Goal: Task Accomplishment & Management: Complete application form

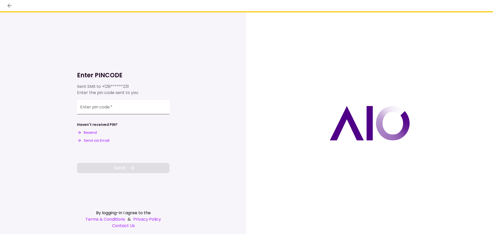
click at [93, 106] on div "Enter pin code   *" at bounding box center [123, 107] width 93 height 14
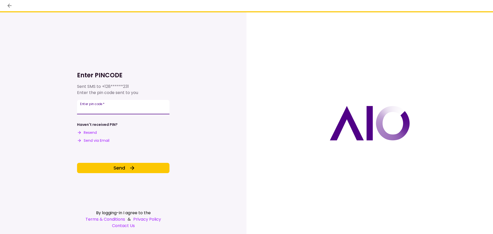
type input "******"
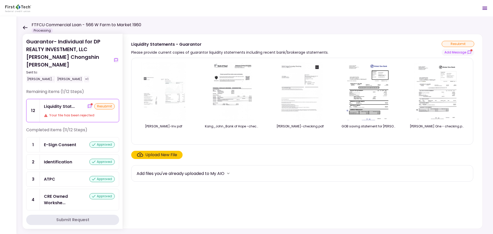
click at [69, 103] on div "Liquidity Stat... resubmit Your file has been rejected" at bounding box center [79, 110] width 79 height 23
click at [153, 155] on div "Upload New File" at bounding box center [161, 155] width 32 height 6
click at [0, 0] on input "Upload New File" at bounding box center [0, 0] width 0 height 0
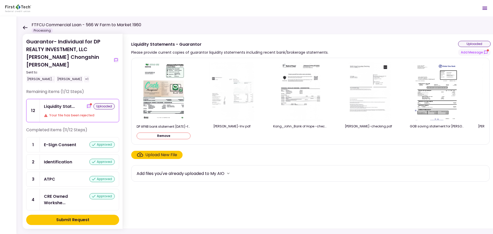
click at [79, 221] on div "Submit Request" at bounding box center [72, 220] width 33 height 6
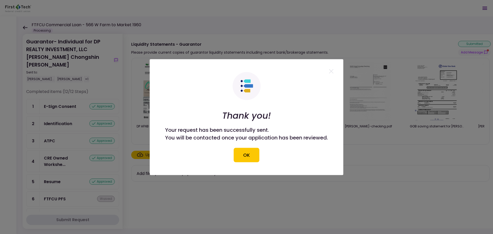
drag, startPoint x: 257, startPoint y: 158, endPoint x: 228, endPoint y: 158, distance: 29.6
click at [257, 158] on button "OK" at bounding box center [247, 155] width 26 height 14
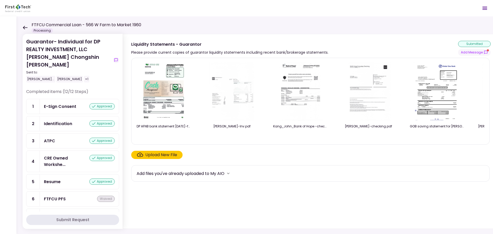
click at [24, 27] on icon at bounding box center [25, 28] width 5 height 4
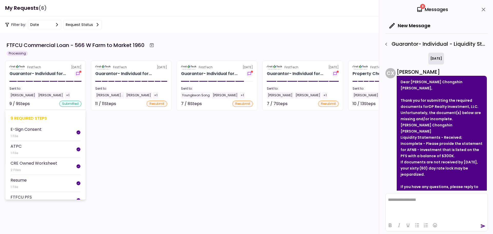
scroll to position [23, 0]
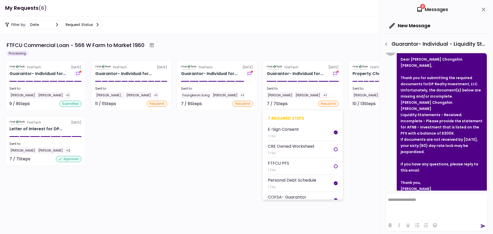
click at [295, 86] on div "Sent to:" at bounding box center [303, 88] width 72 height 5
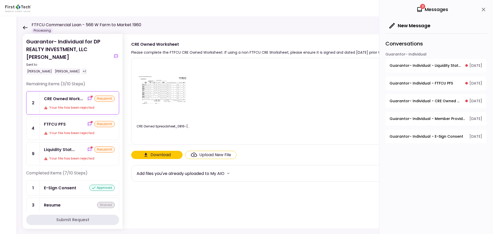
click at [75, 150] on div "Liquidity Stat... resubmit" at bounding box center [79, 149] width 71 height 6
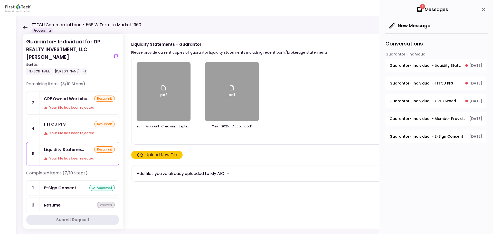
click at [159, 159] on label "Upload New File" at bounding box center [156, 155] width 51 height 8
click at [0, 0] on input "Upload New File" at bounding box center [0, 0] width 0 height 0
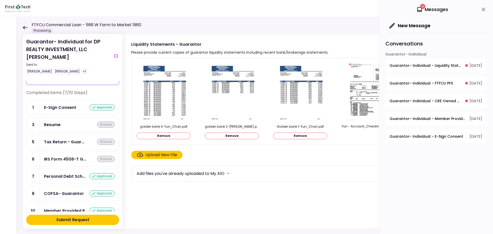
scroll to position [98, 0]
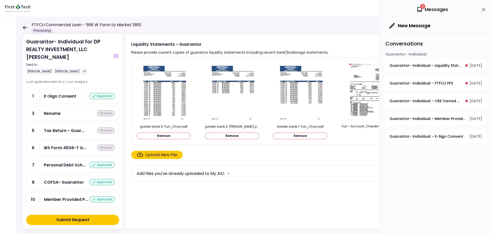
click at [73, 222] on div "Submit Request" at bounding box center [72, 220] width 33 height 6
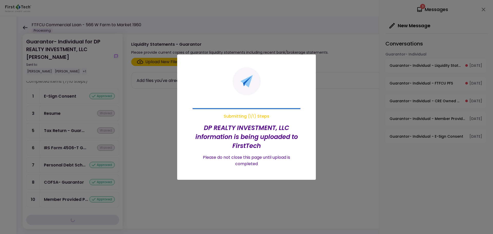
scroll to position [73, 0]
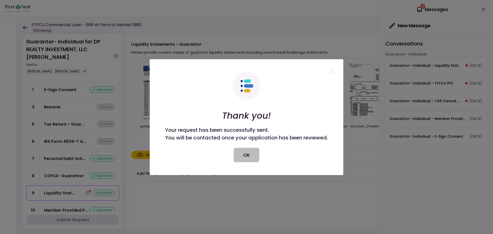
click at [251, 155] on button "OK" at bounding box center [247, 155] width 26 height 14
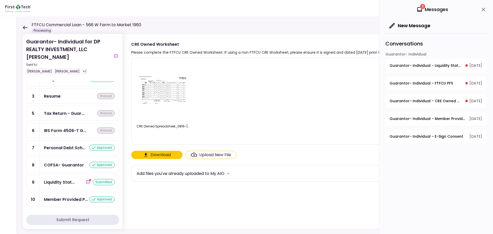
scroll to position [90, 0]
click at [25, 27] on icon at bounding box center [25, 28] width 5 height 4
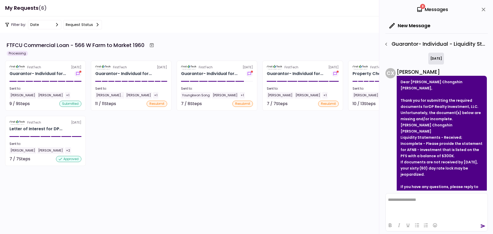
scroll to position [23, 0]
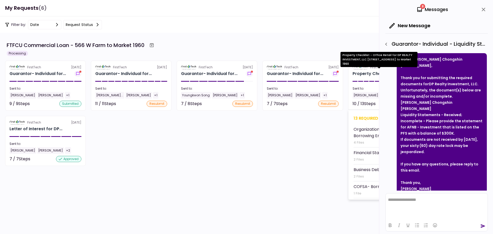
click at [369, 75] on div "Property Checklist - Offi..." at bounding box center [380, 74] width 55 height 6
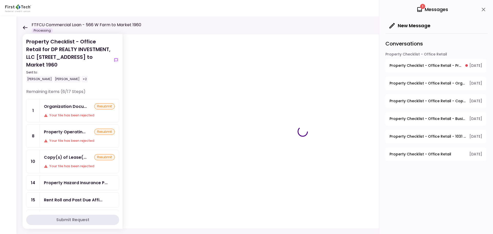
click at [57, 103] on div "Organization Docu... resubmit Your file has been rejected" at bounding box center [79, 110] width 79 height 23
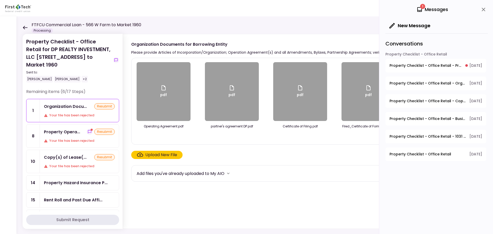
click at [154, 154] on div "Upload New File" at bounding box center [161, 155] width 32 height 6
click at [0, 0] on input "Upload New File" at bounding box center [0, 0] width 0 height 0
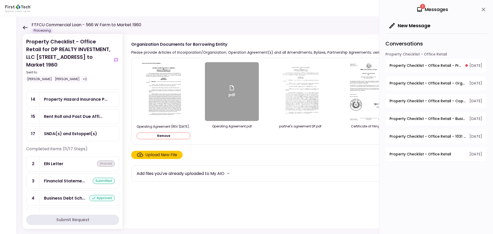
scroll to position [180, 0]
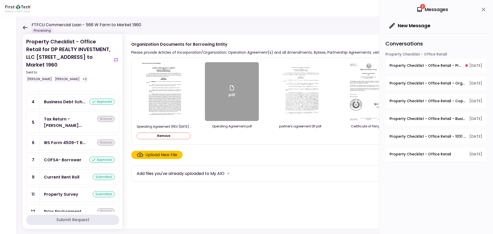
click at [193, 157] on div "Upload New File" at bounding box center [302, 155] width 342 height 8
click at [77, 224] on button "Submit Request" at bounding box center [72, 220] width 93 height 10
click at [72, 219] on div "Submit Request" at bounding box center [72, 220] width 33 height 6
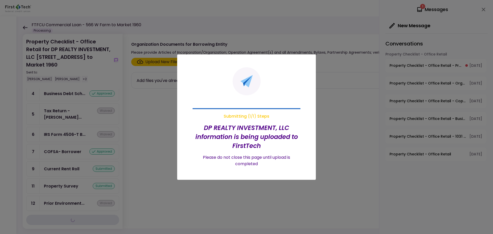
scroll to position [172, 0]
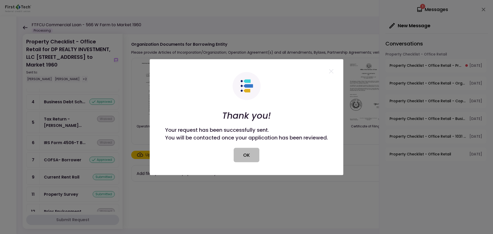
click at [246, 156] on button "OK" at bounding box center [247, 155] width 26 height 14
